Goal: Navigation & Orientation: Find specific page/section

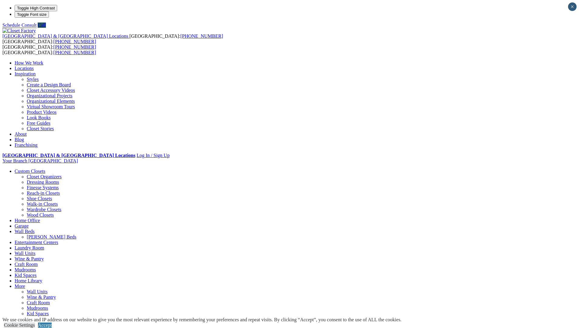
click at [39, 77] on link "Styles" at bounding box center [33, 79] width 12 height 5
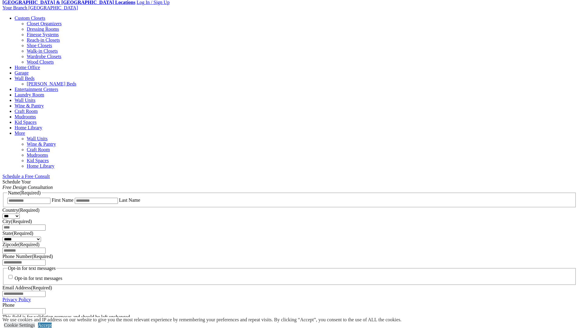
scroll to position [99, 0]
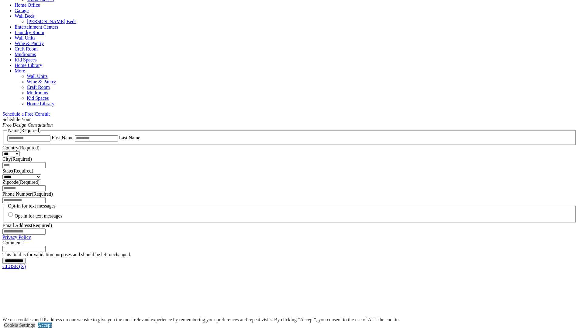
scroll to position [59, 0]
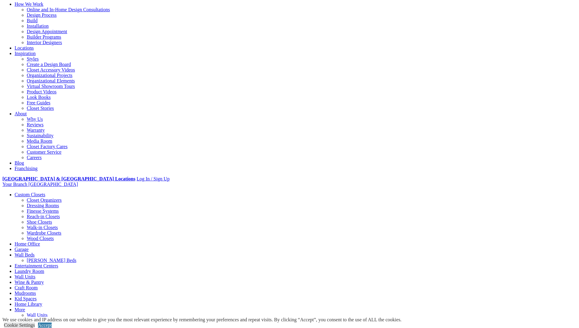
click at [58, 225] on link "Walk-in Closets" at bounding box center [42, 227] width 31 height 5
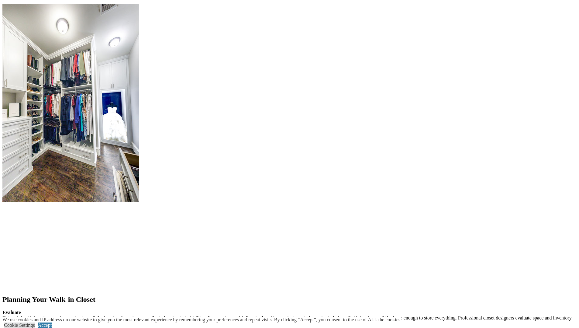
scroll to position [731, 0]
